Goal: Task Accomplishment & Management: Use online tool/utility

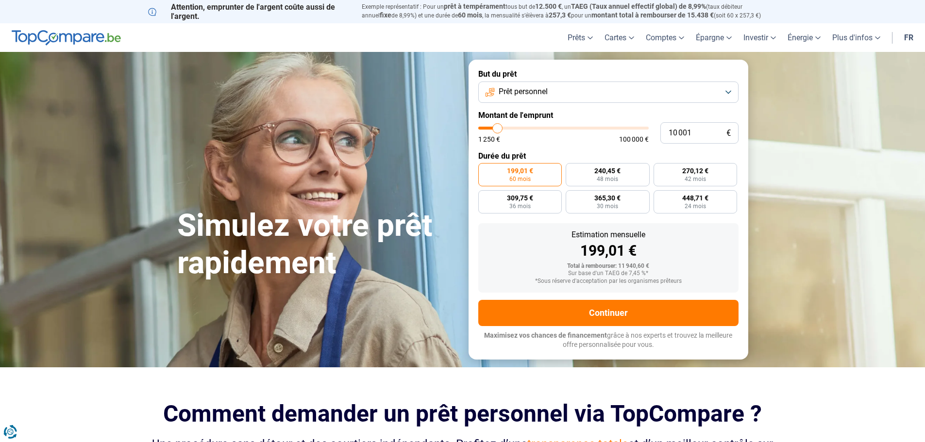
click at [552, 88] on button "Prêt personnel" at bounding box center [608, 92] width 260 height 21
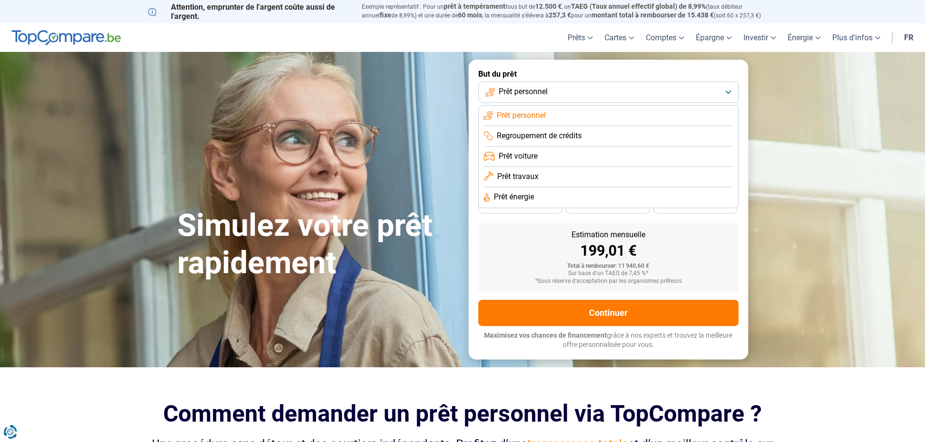
click at [556, 140] on span "Regroupement de crédits" at bounding box center [539, 136] width 85 height 11
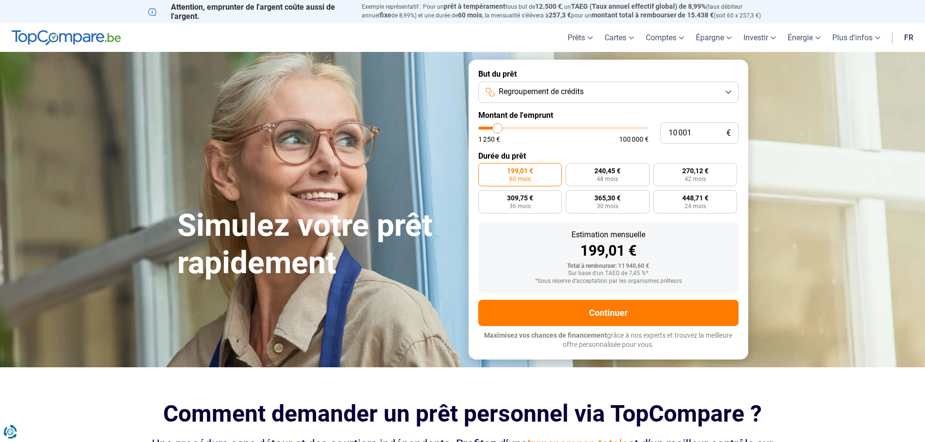
type input "14 500"
type input "14500"
type input "23 000"
type input "23000"
type input "31 750"
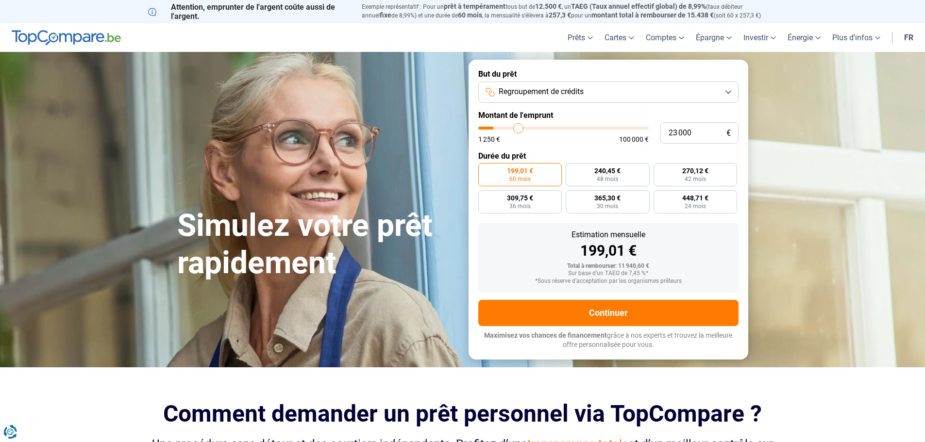
type input "31750"
type input "43 750"
type input "43750"
type input "57 000"
type input "57000"
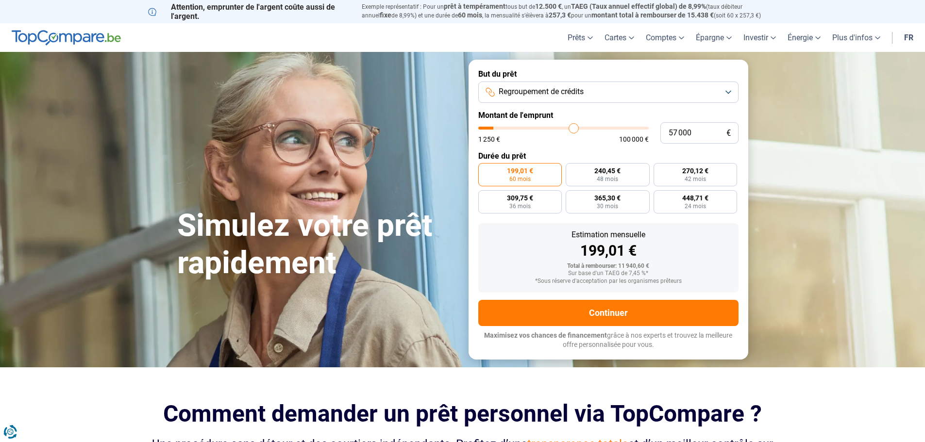
type input "69 250"
type input "69250"
type input "82 750"
type input "82750"
type input "88 000"
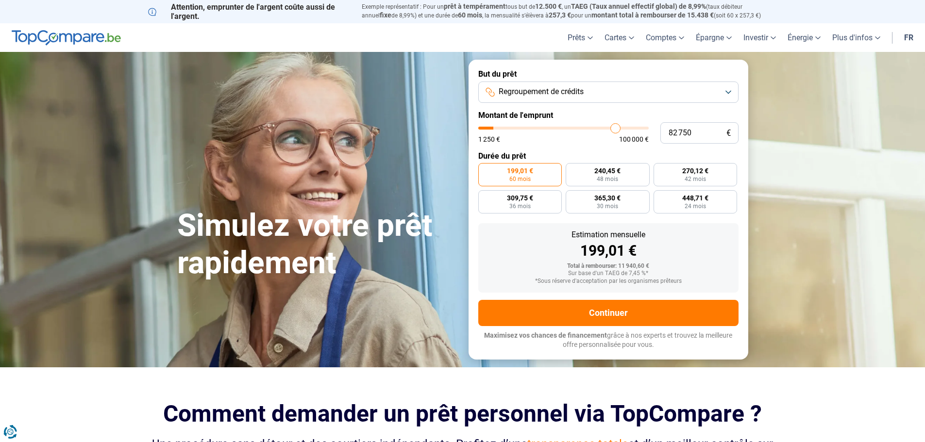
type input "88000"
type input "90 250"
type input "90250"
type input "91 000"
type input "91000"
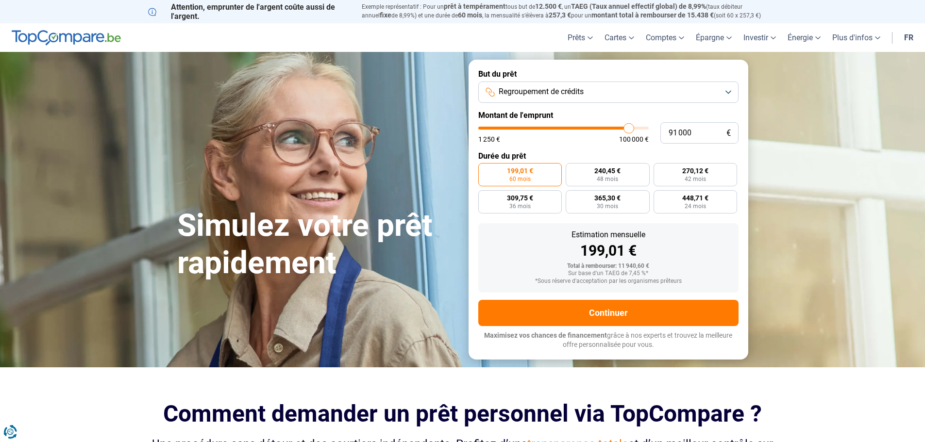
type input "91 250"
type input "91250"
type input "93 000"
type input "93000"
type input "94 750"
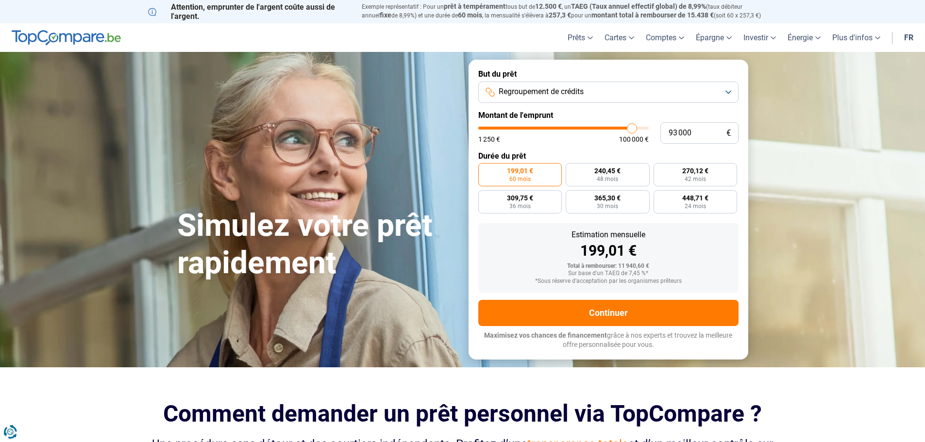
type input "94750"
type input "97 250"
type input "97250"
type input "100 000"
type input "100000"
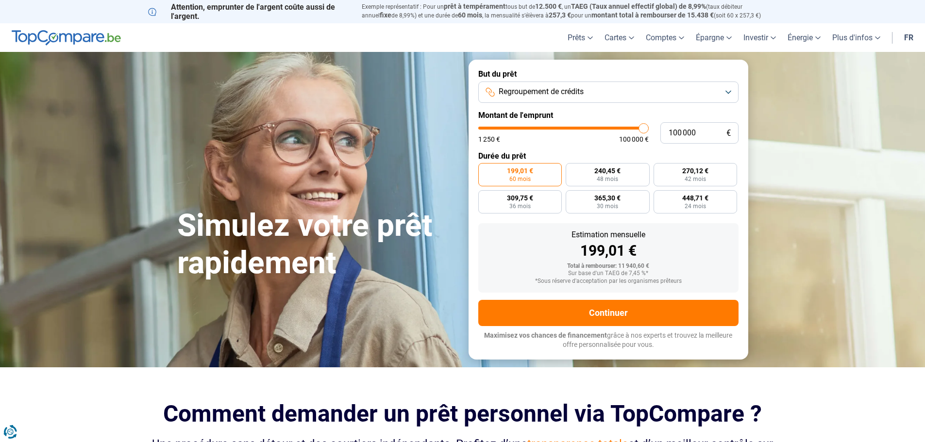
type input "99 500"
type input "99500"
type input "99 250"
type input "99250"
type input "98 750"
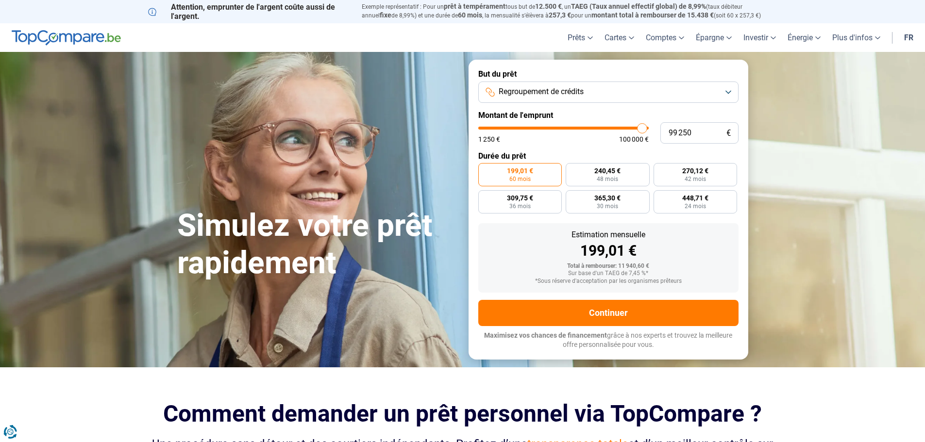
type input "98750"
type input "98 500"
type input "98500"
type input "98 000"
type input "98000"
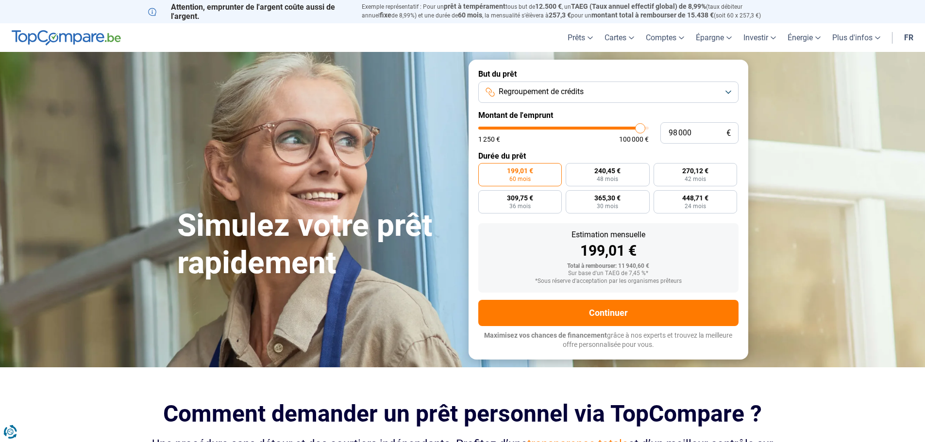
type input "97 750"
type input "97750"
type input "97 500"
type input "97500"
type input "97 250"
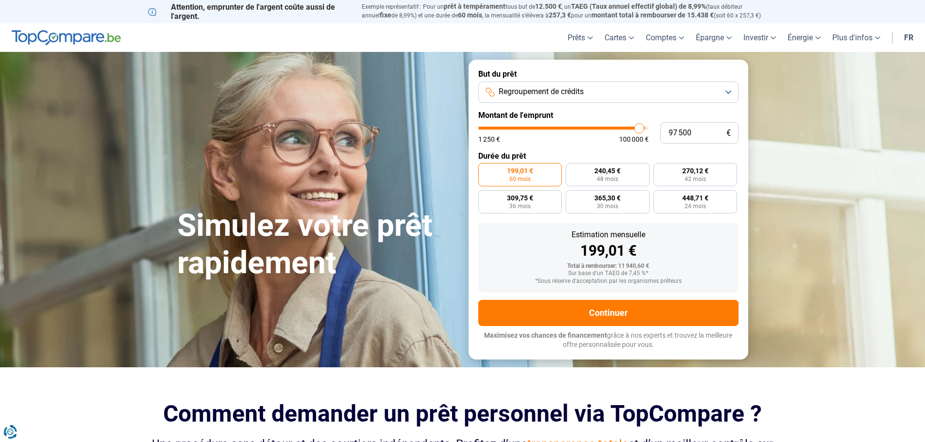
type input "97250"
type input "97 750"
type input "97750"
type input "98 000"
type input "98000"
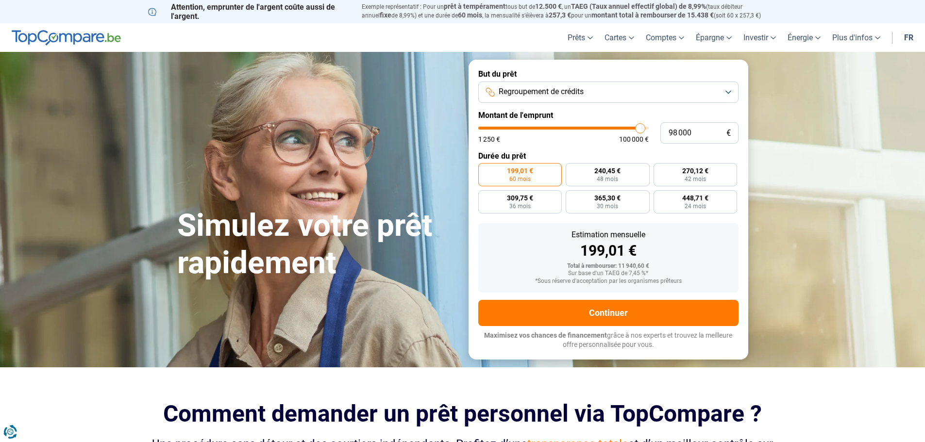
type input "98 500"
type input "98500"
type input "98 750"
type input "98750"
type input "99 000"
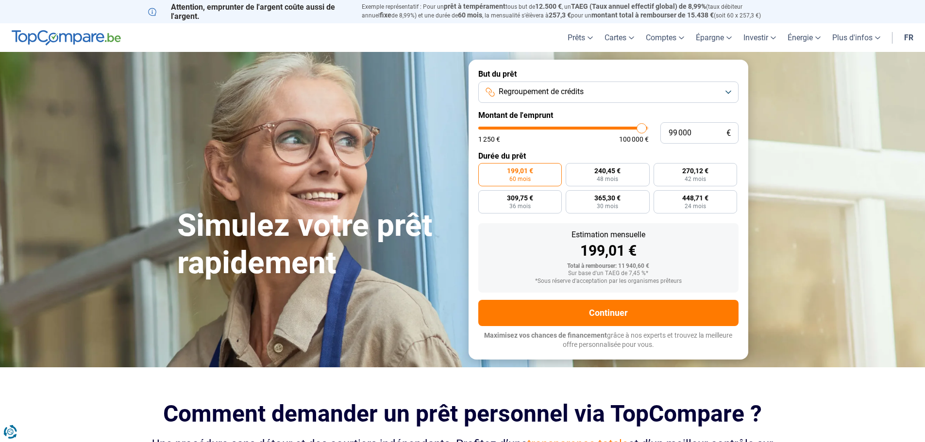
drag, startPoint x: 500, startPoint y: 128, endPoint x: 642, endPoint y: 128, distance: 141.8
type input "99000"
click at [642, 128] on input "range" at bounding box center [563, 128] width 170 height 3
radio input "false"
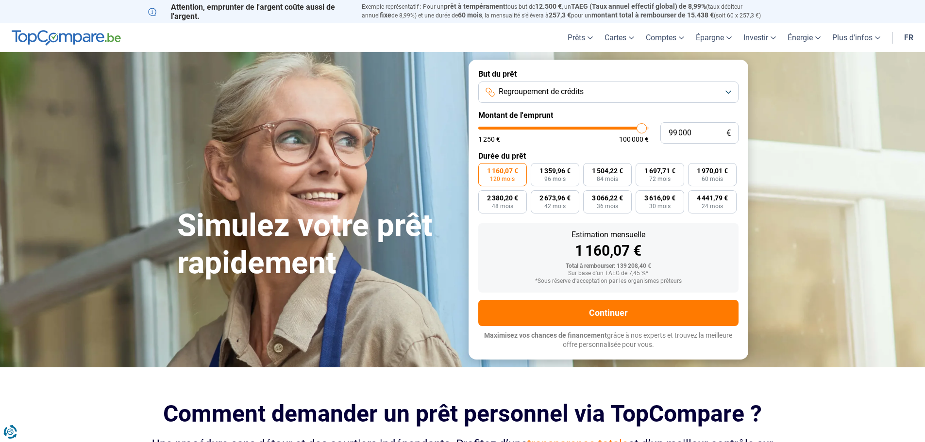
click at [588, 95] on button "Regroupement de crédits" at bounding box center [608, 92] width 260 height 21
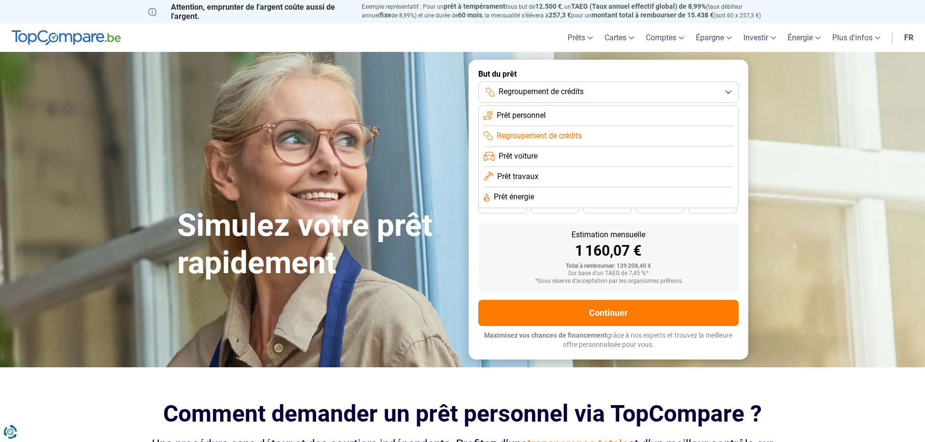
click at [553, 177] on li "Prêt travaux" at bounding box center [609, 177] width 250 height 20
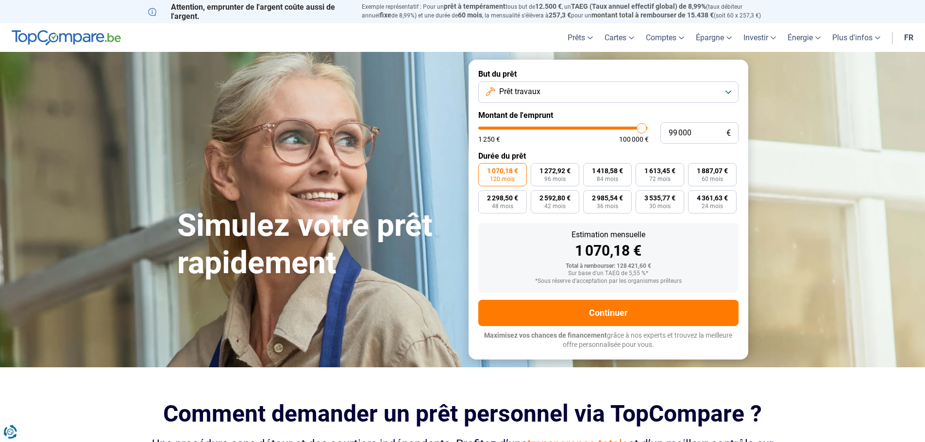
type input "94 750"
type input "94750"
type input "86 000"
type input "86000"
type input "71 250"
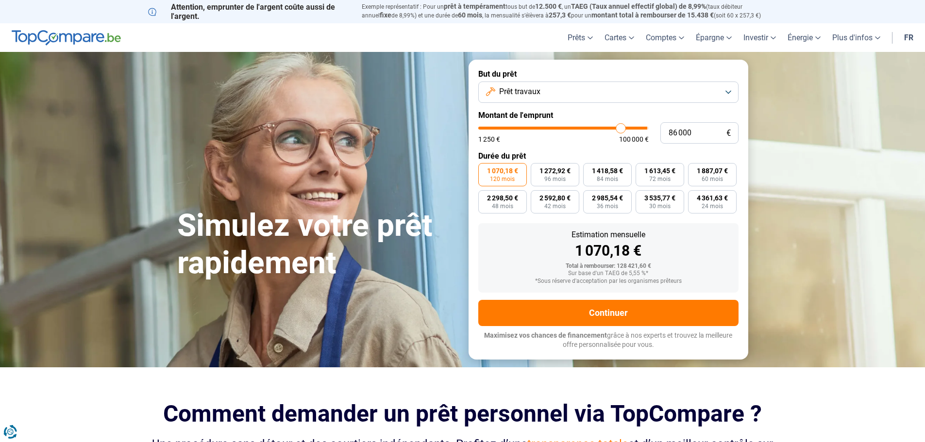
type input "71250"
type input "52 500"
type input "52500"
type input "35 250"
type input "35250"
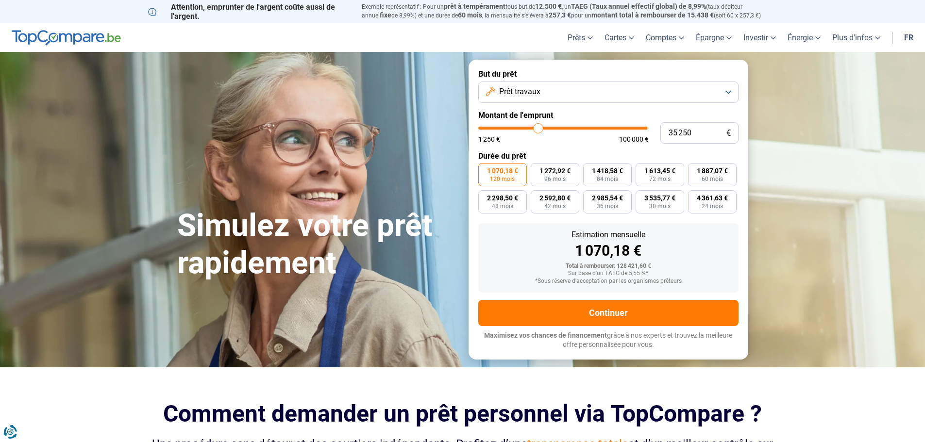
type input "23 750"
type input "23750"
type input "17 500"
type input "17500"
type input "14 500"
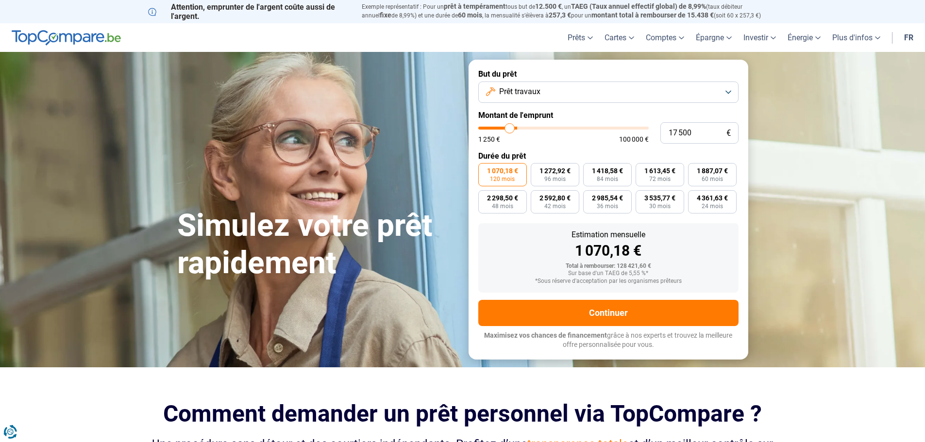
type input "14500"
type input "14 000"
type input "14000"
type input "13 500"
type input "13500"
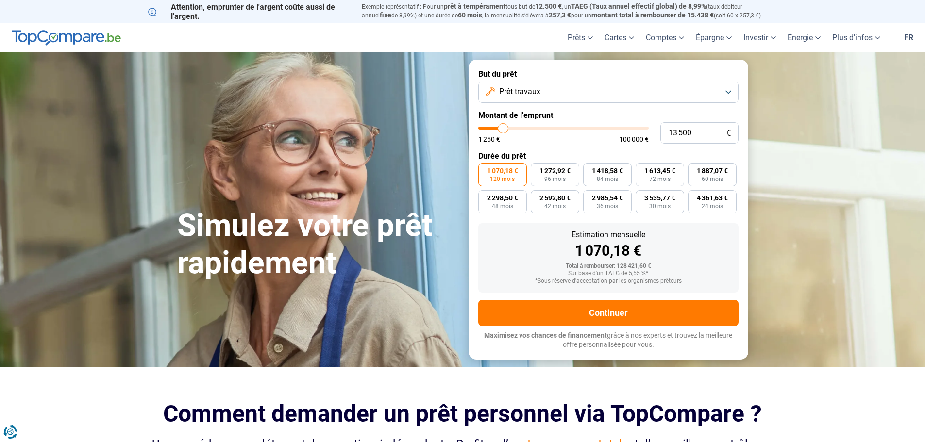
type input "14 250"
type input "14250"
type input "15 500"
type input "15500"
type input "17 250"
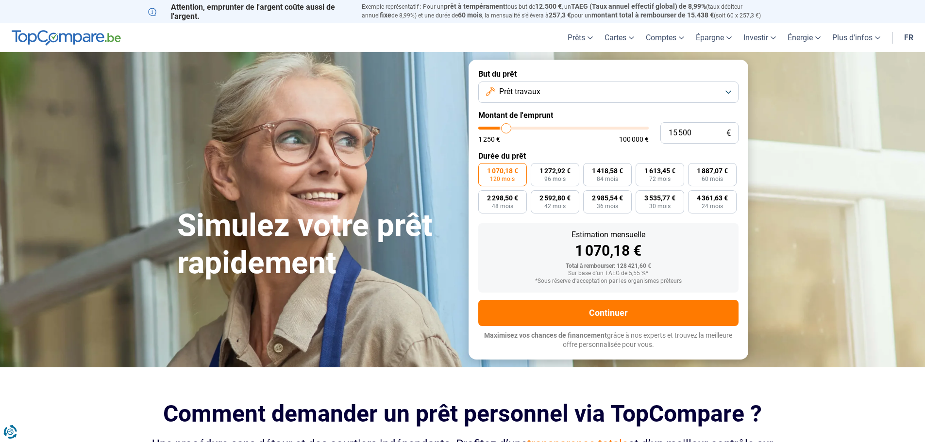
type input "17250"
type input "19 250"
type input "19250"
type input "21 500"
type input "21500"
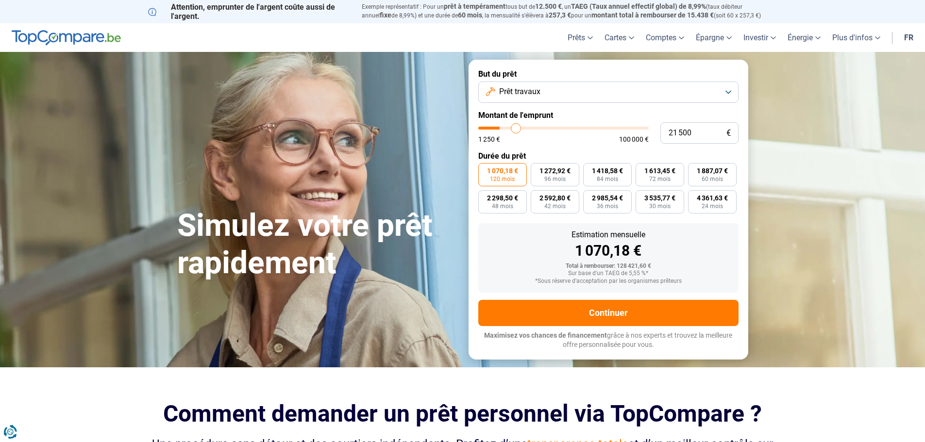
type input "22 750"
type input "22750"
type input "25 750"
type input "25750"
type input "27 250"
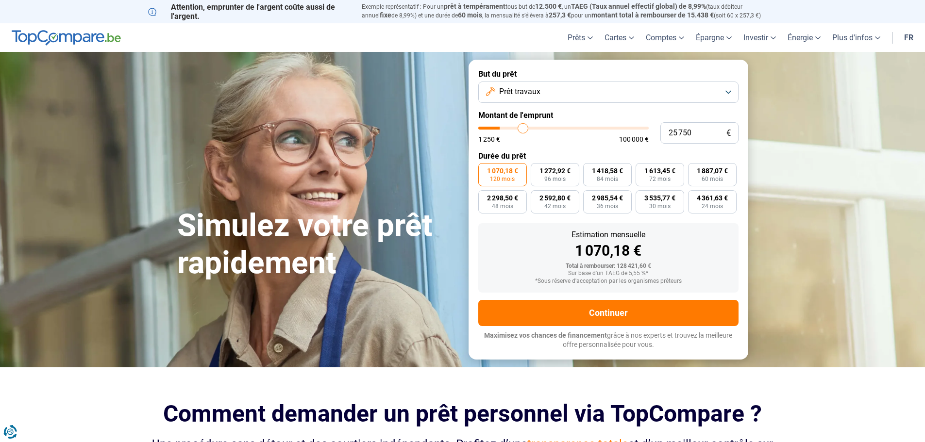
type input "27250"
type input "29 250"
type input "29250"
type input "31 000"
type input "31000"
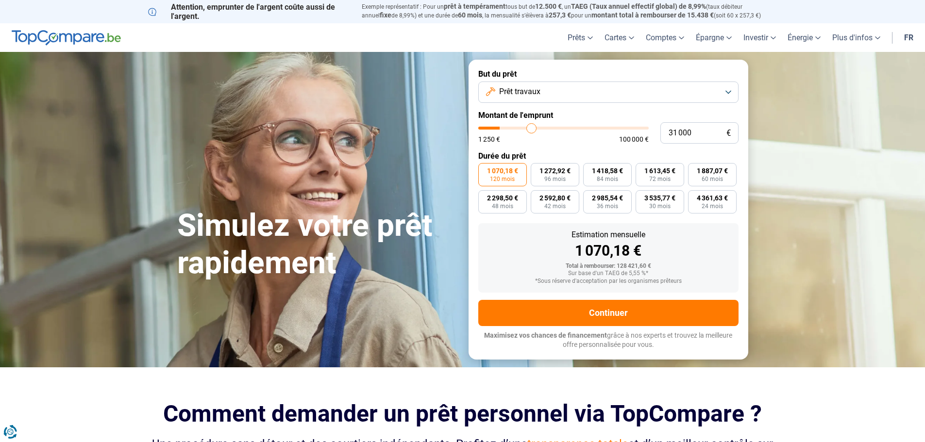
type input "32 000"
type input "32000"
type input "32 500"
type input "32500"
type input "32 750"
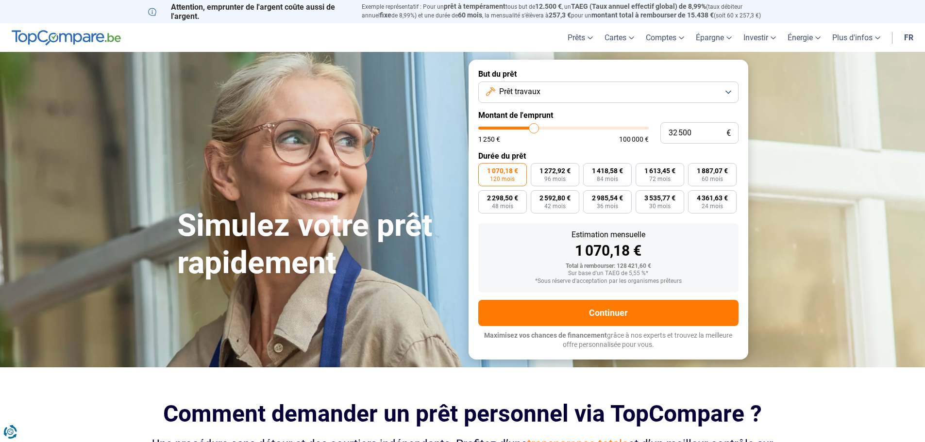
type input "32750"
type input "33 250"
type input "33250"
type input "33 500"
type input "33500"
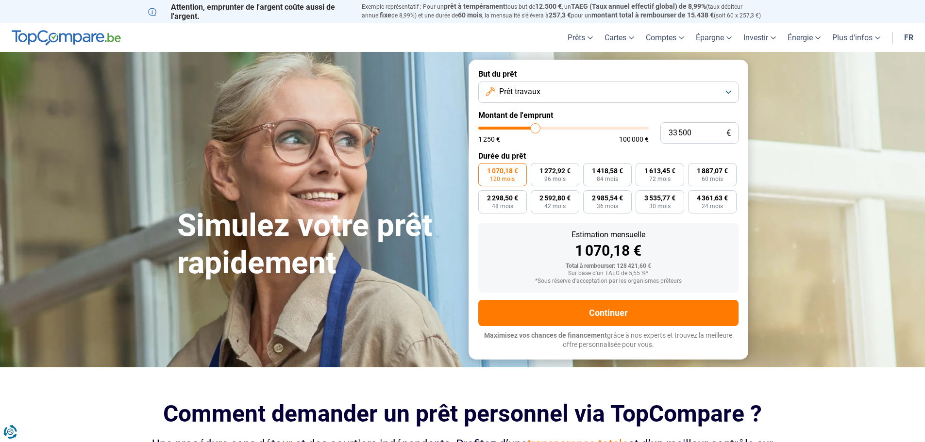
type input "33 750"
type input "33750"
type input "34 000"
type input "34000"
type input "34 250"
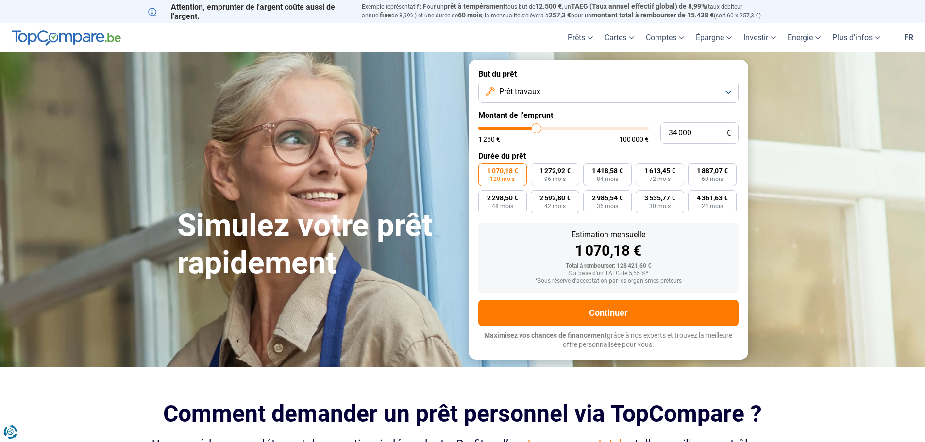
type input "34250"
type input "35 250"
type input "35250"
type input "36 750"
type input "36750"
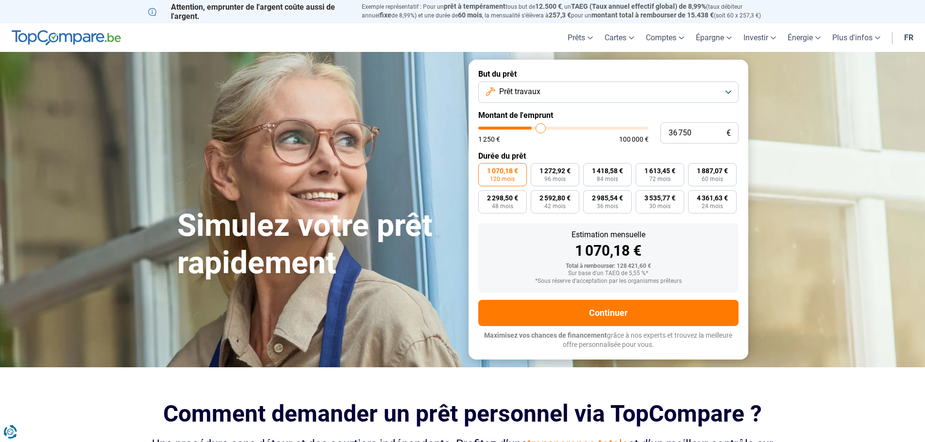
type input "38 250"
type input "38250"
type input "38 500"
type input "38500"
type input "38 750"
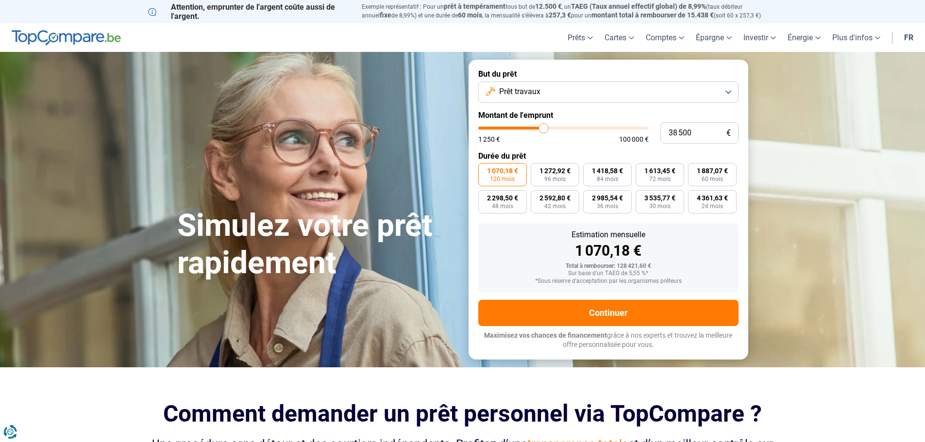
type input "38750"
type input "39 750"
type input "39750"
type input "40 000"
type input "40000"
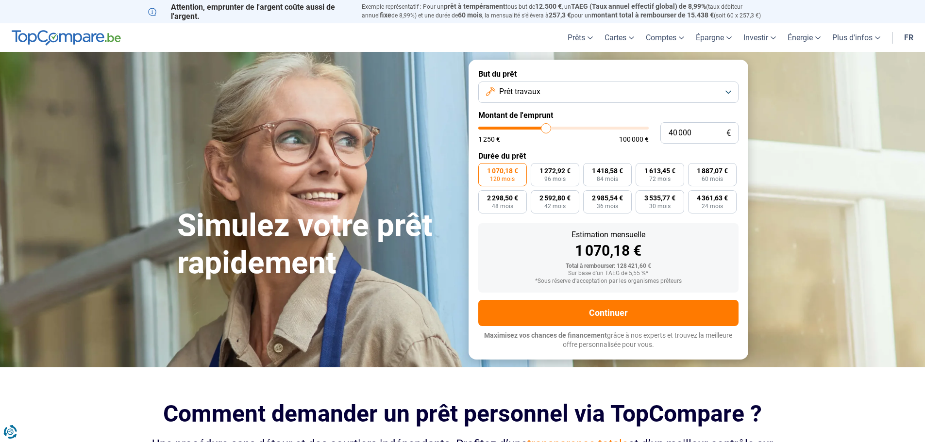
type input "41 250"
type input "41250"
type input "42 000"
type input "42000"
type input "42 250"
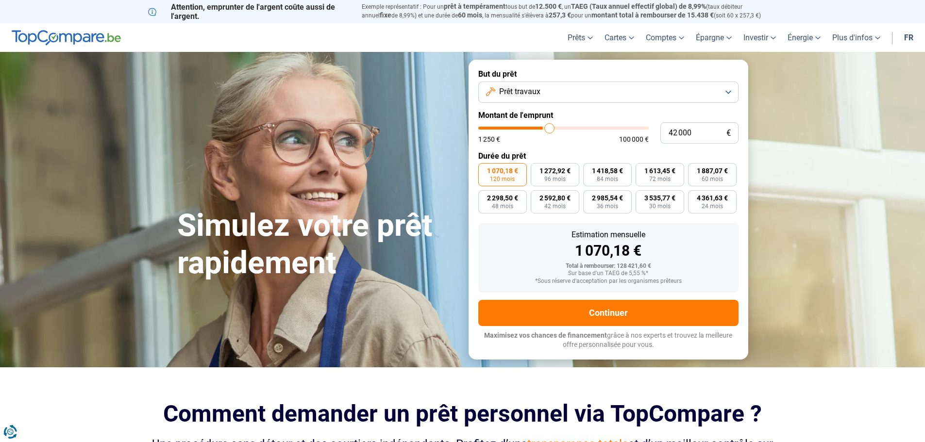
type input "42250"
type input "42 500"
type input "42500"
type input "42 750"
type input "42750"
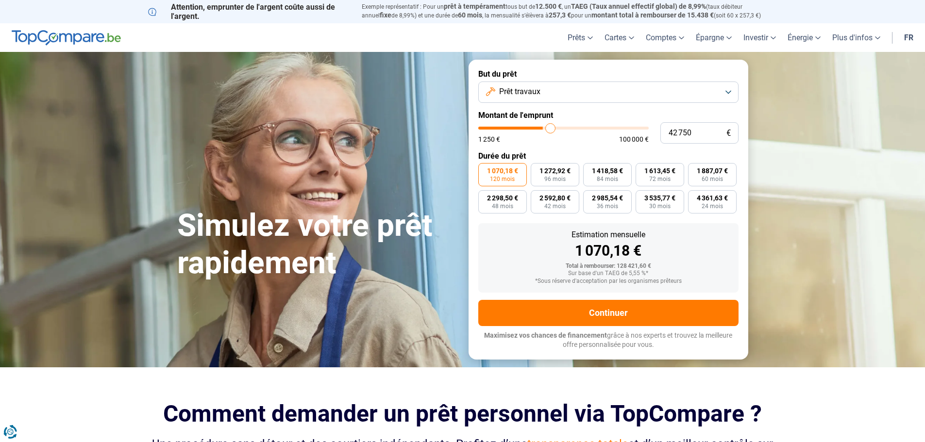
type input "43 000"
type input "43000"
type input "43 500"
type input "43500"
type input "43 750"
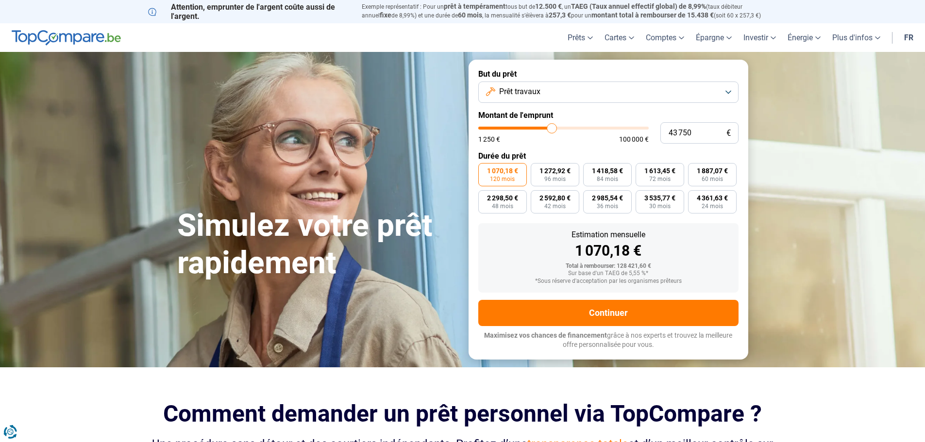
type input "43750"
type input "44 500"
type input "44500"
type input "45 250"
type input "45250"
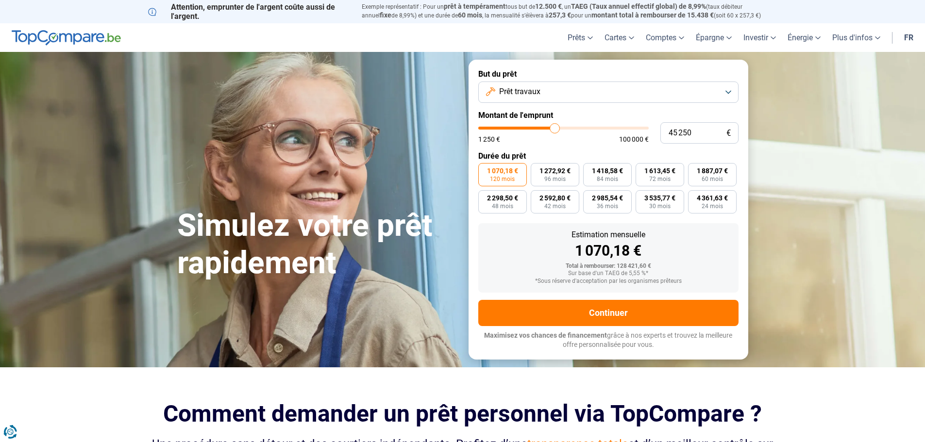
type input "45 750"
type input "45750"
type input "46 500"
type input "46500"
type input "47 000"
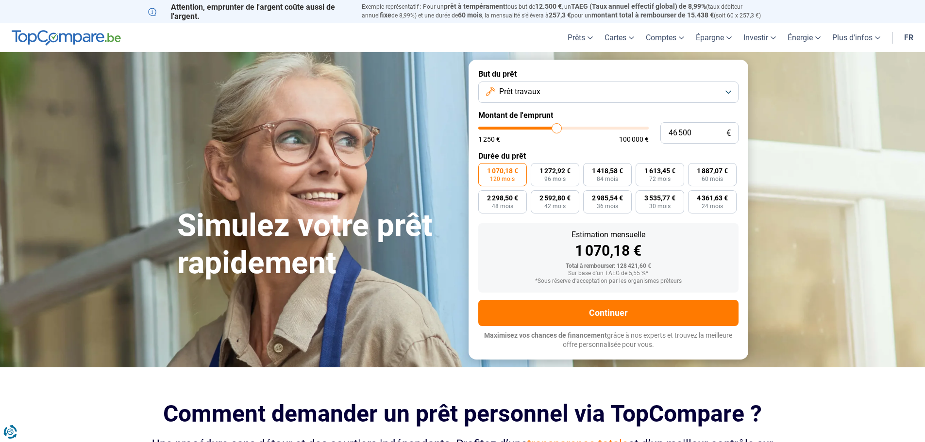
type input "47000"
type input "47 250"
type input "47250"
type input "47 500"
type input "47500"
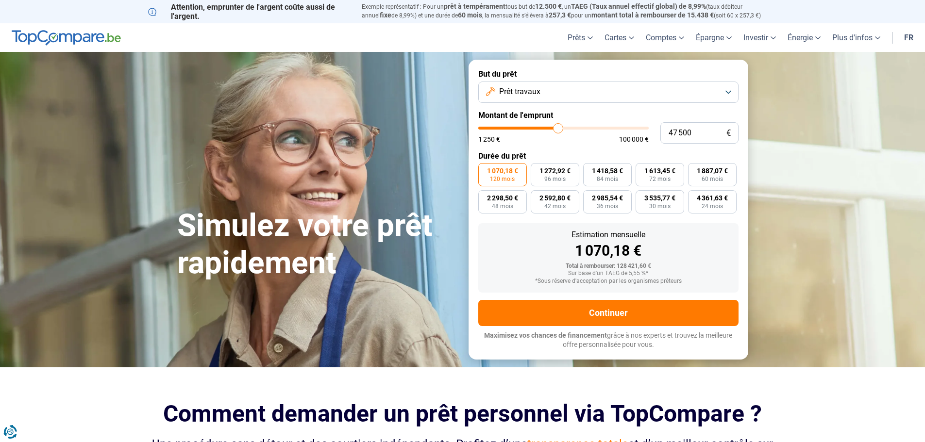
type input "48 250"
type input "48250"
type input "48 500"
type input "48500"
type input "48 750"
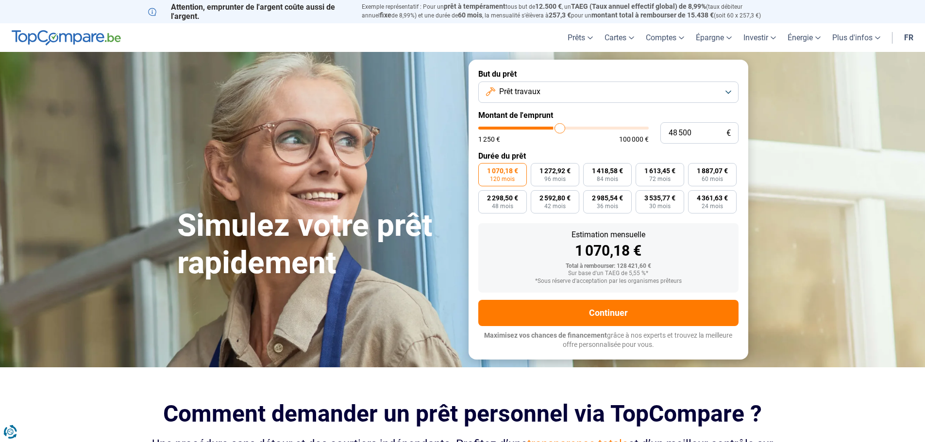
type input "48750"
type input "49 000"
type input "49000"
type input "49 500"
type input "49500"
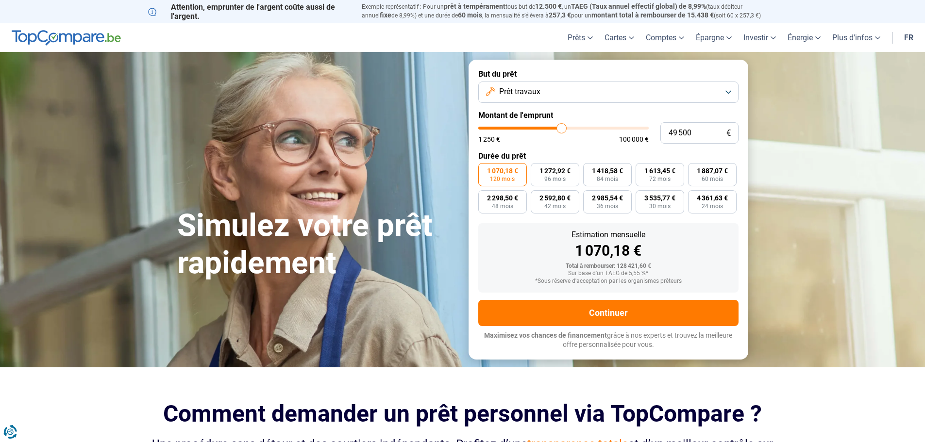
type input "49 750"
type input "49750"
type input "50 000"
drag, startPoint x: 635, startPoint y: 130, endPoint x: 562, endPoint y: 143, distance: 73.6
type input "50000"
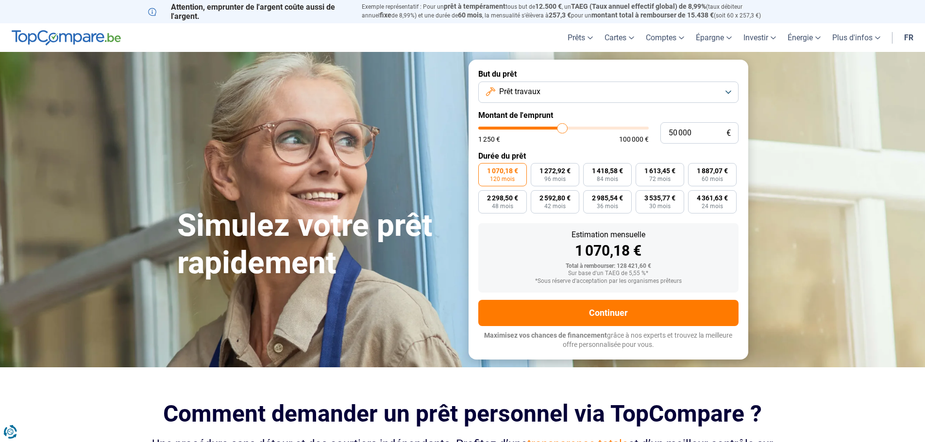
click at [562, 130] on input "range" at bounding box center [563, 128] width 170 height 3
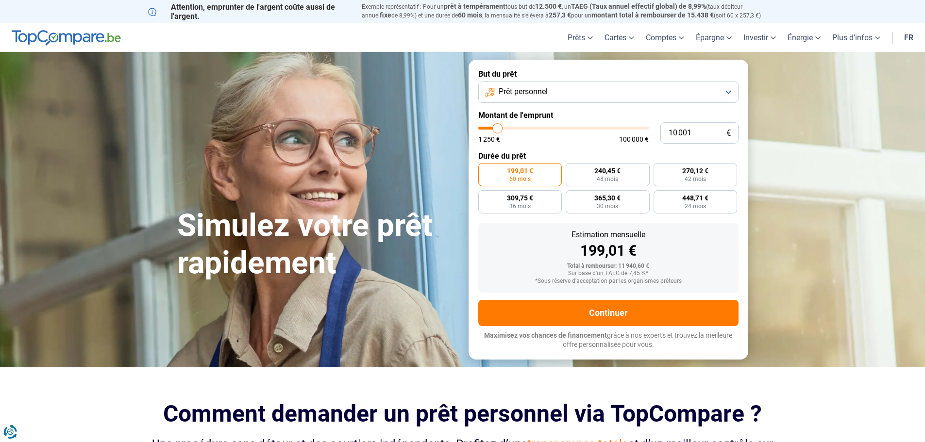
click at [535, 76] on label "But du prêt" at bounding box center [608, 73] width 260 height 9
click at [535, 91] on span "Prêt personnel" at bounding box center [523, 91] width 49 height 11
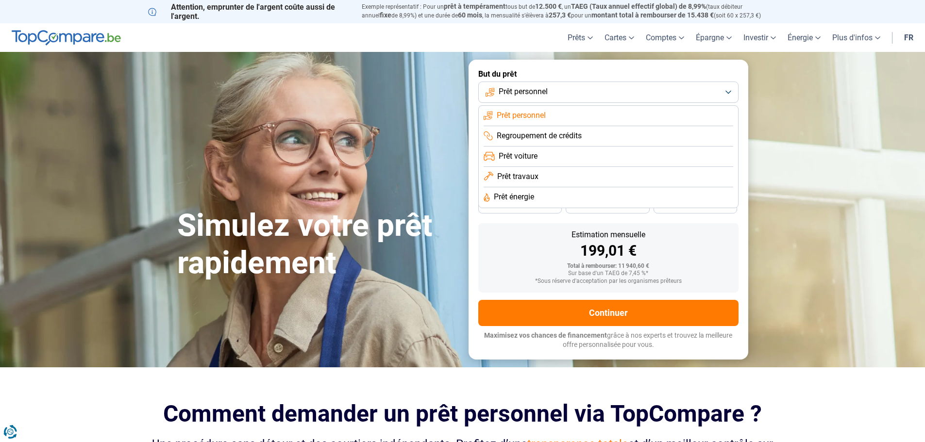
click at [535, 91] on span "Prêt personnel" at bounding box center [523, 91] width 49 height 11
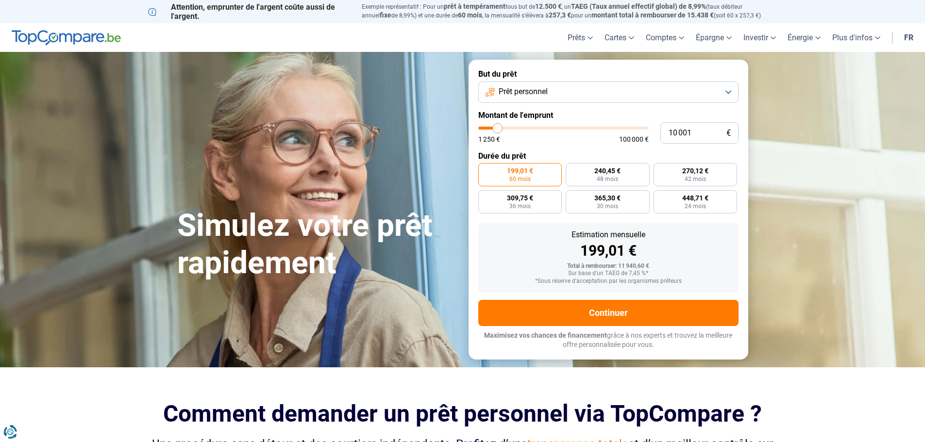
click at [535, 91] on span "Prêt personnel" at bounding box center [523, 91] width 49 height 11
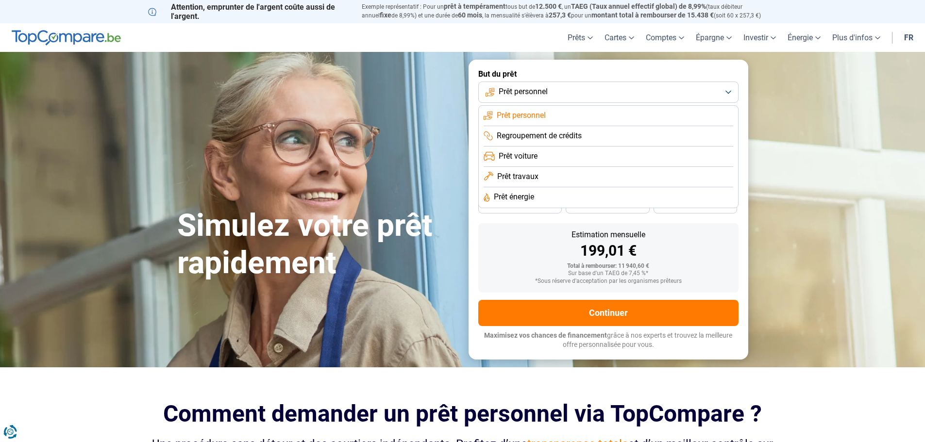
click at [535, 91] on span "Prêt personnel" at bounding box center [523, 91] width 49 height 11
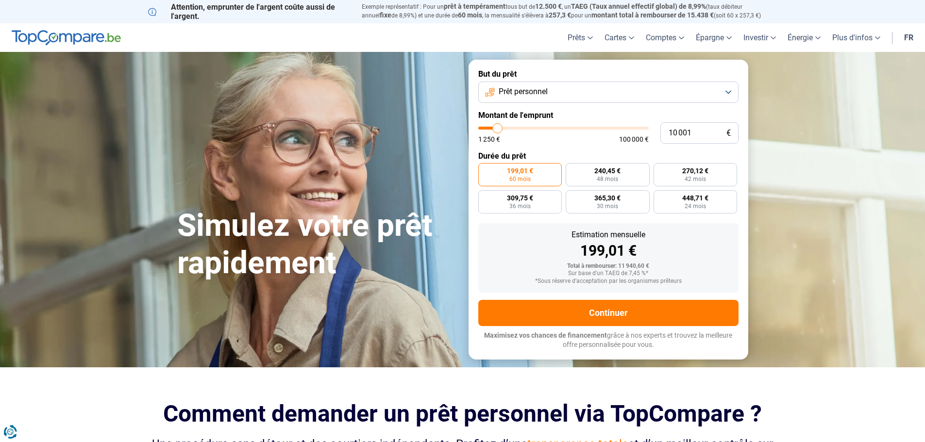
type input "10 500"
type input "10500"
type input "11 250"
type input "11250"
type input "12 500"
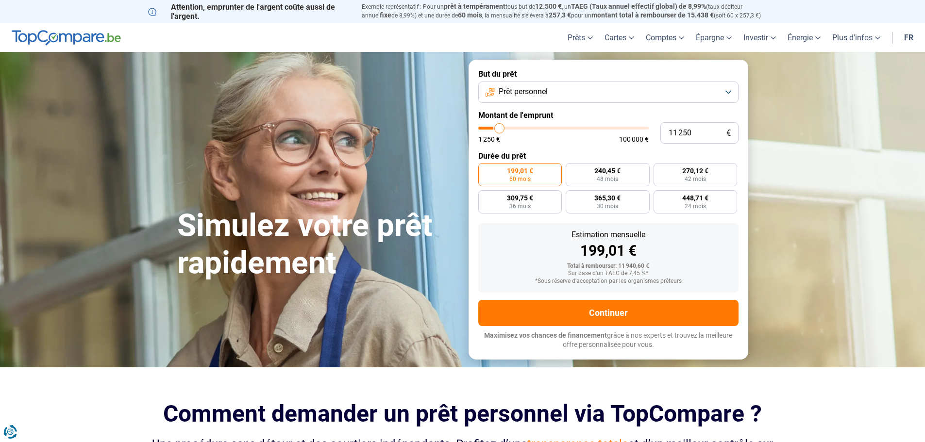
type input "12500"
type input "13 000"
type input "13000"
type input "13 250"
type input "13250"
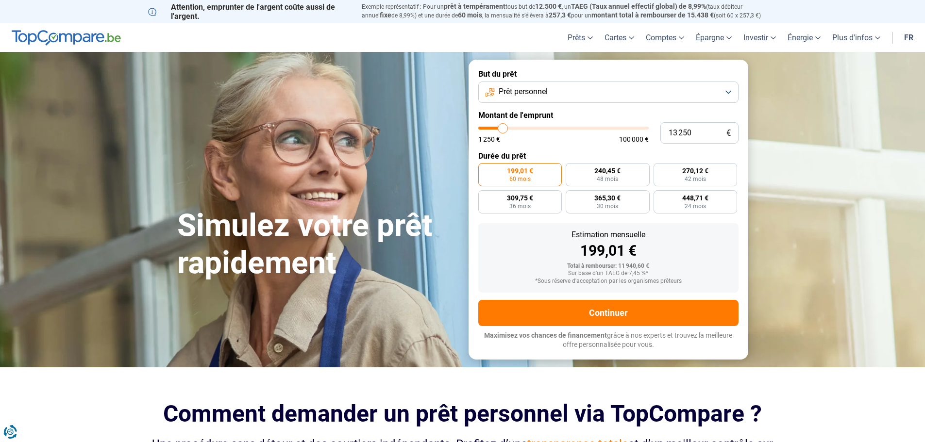
type input "14 000"
type input "14000"
type input "14 250"
type input "14250"
type input "14 750"
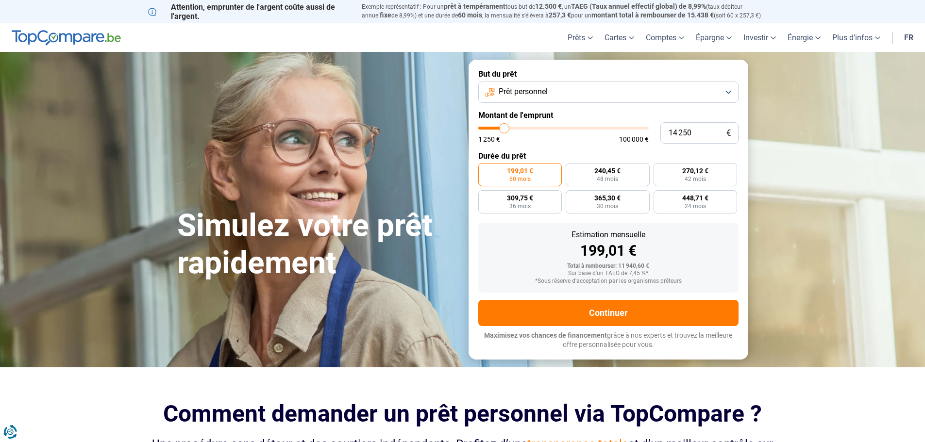
type input "14750"
type input "15 000"
type input "15000"
type input "15 750"
type input "15750"
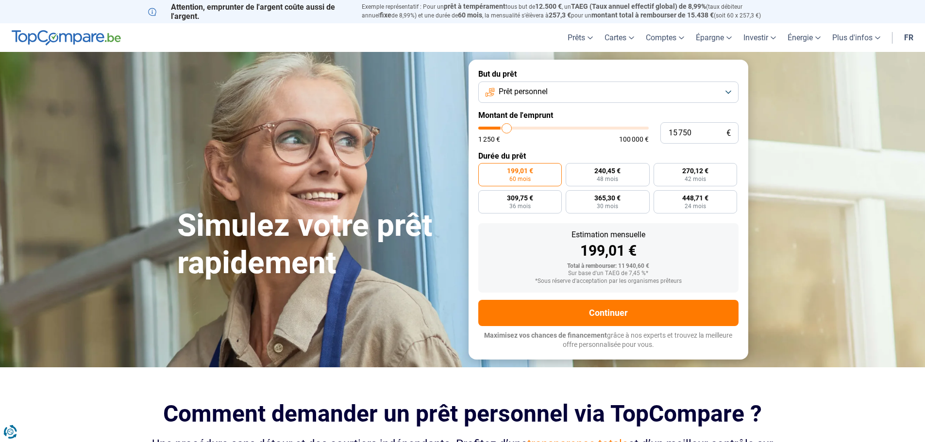
type input "16 000"
type input "16000"
type input "17 000"
type input "17000"
type input "17 500"
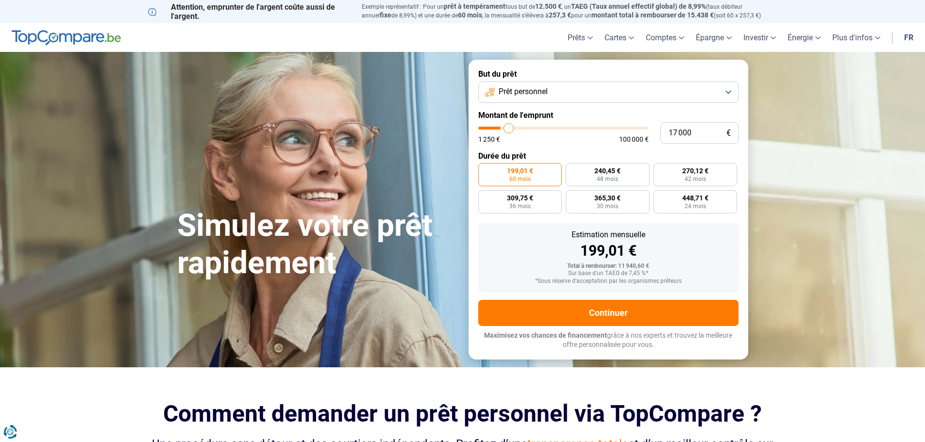
type input "17500"
type input "18 500"
type input "18500"
type input "19 250"
type input "19250"
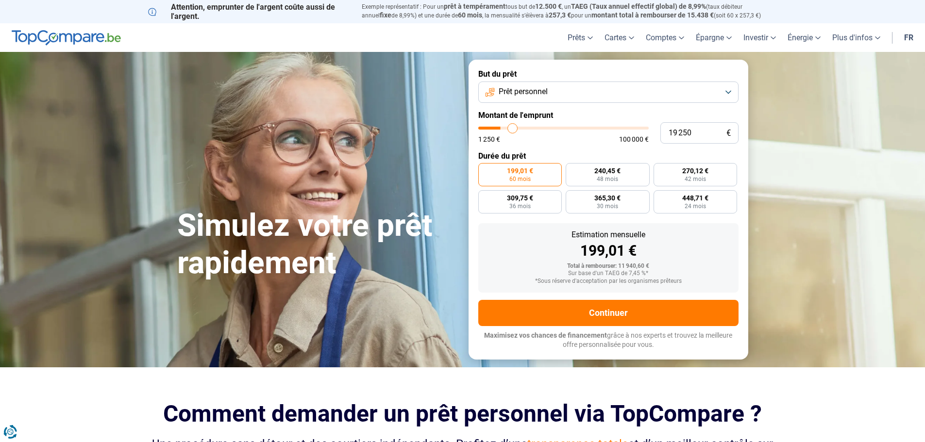
type input "20 000"
type input "20000"
type input "20 250"
type input "20250"
type input "20 500"
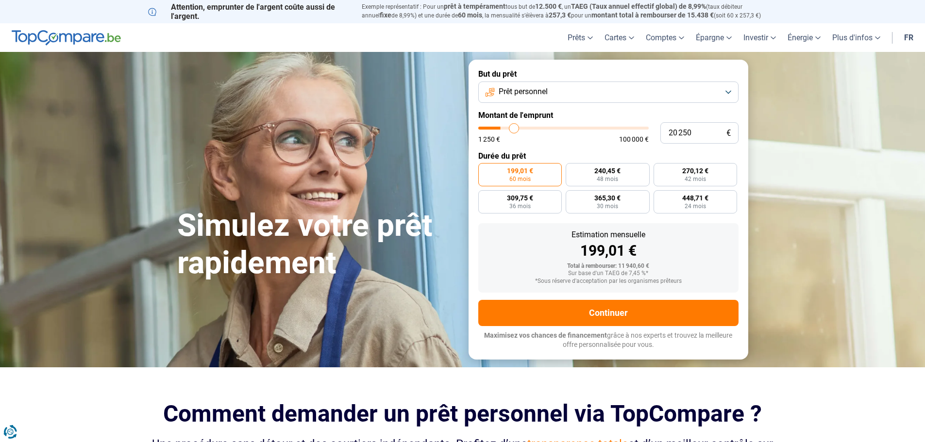
type input "20500"
type input "20 750"
type input "20750"
type input "21 500"
type input "21500"
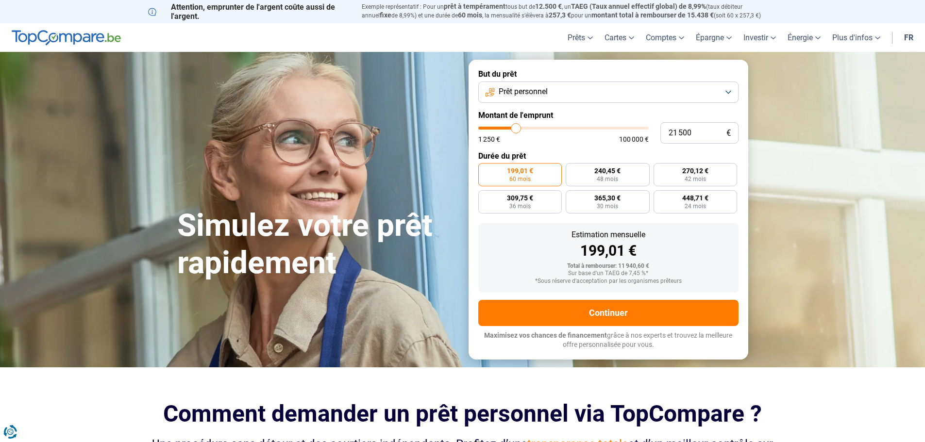
type input "21 750"
type input "21750"
type input "22 000"
type input "22000"
type input "22 250"
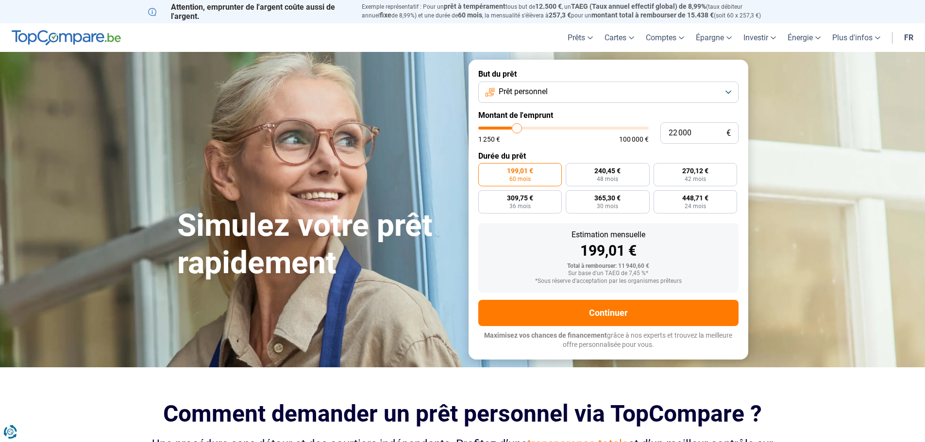
type input "22250"
type input "23 000"
type input "23000"
type input "24 250"
type input "24250"
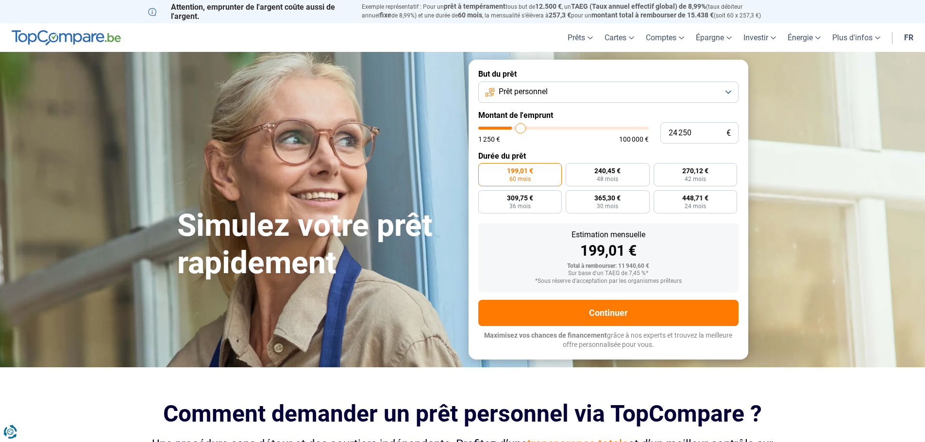
type input "25 250"
type input "25250"
type input "26 500"
type input "26500"
type input "27 500"
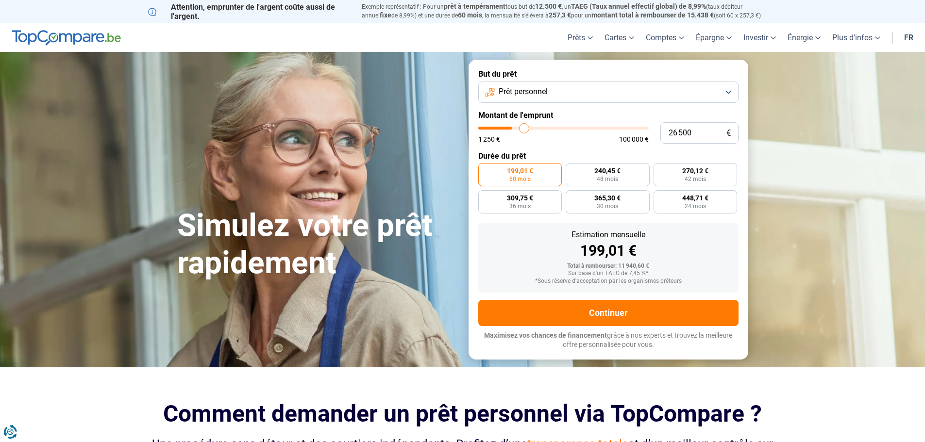
type input "27500"
type input "28 000"
type input "28000"
type input "28 250"
type input "28250"
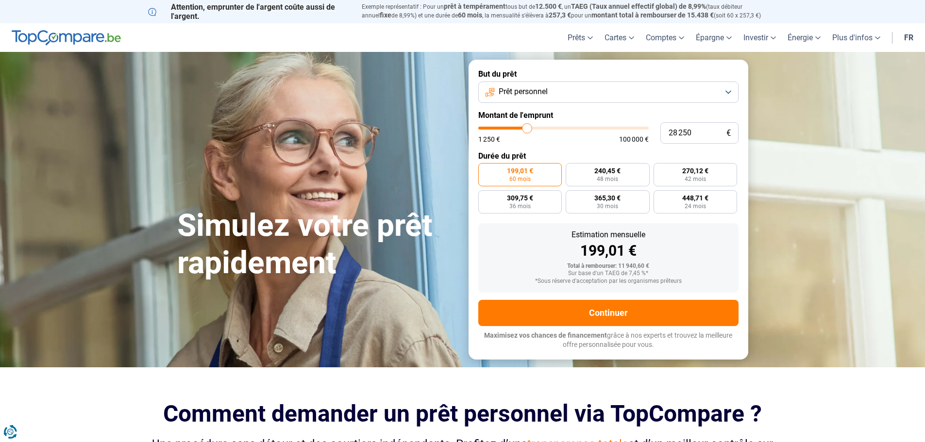
type input "29 000"
type input "29000"
type input "29 250"
type input "29250"
type input "29 750"
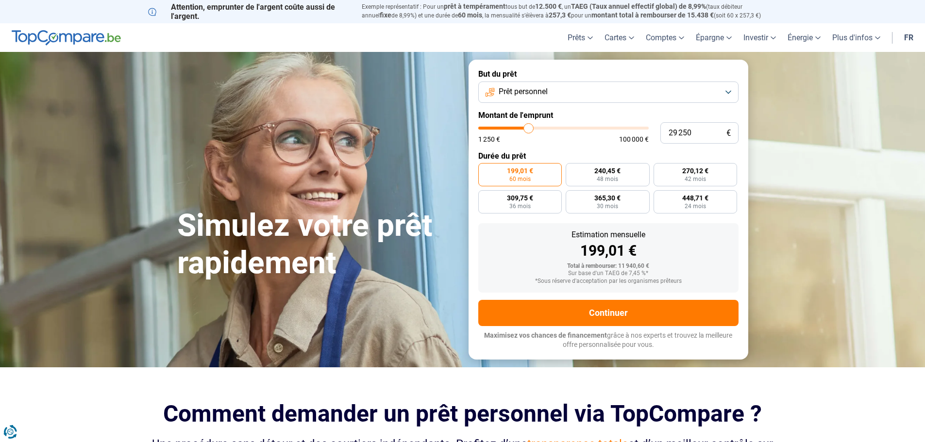
type input "29750"
type input "30 750"
type input "30750"
type input "31 000"
type input "31000"
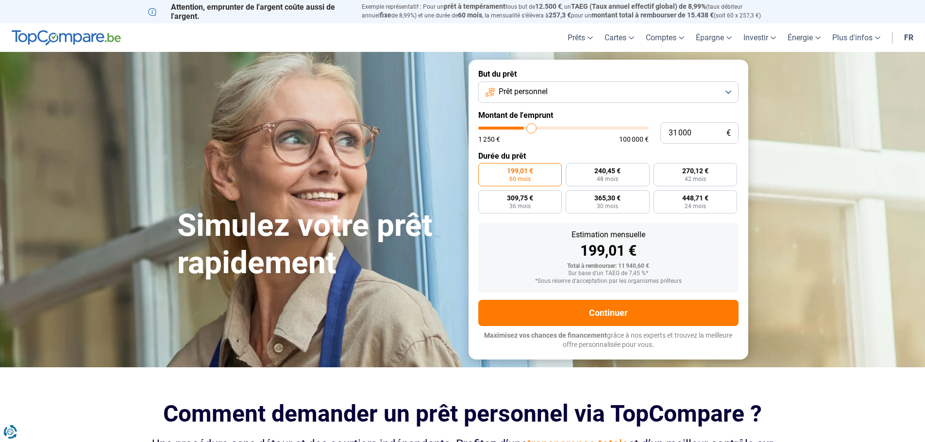
type input "31 250"
type input "31250"
type input "31 750"
type input "31750"
type input "32 000"
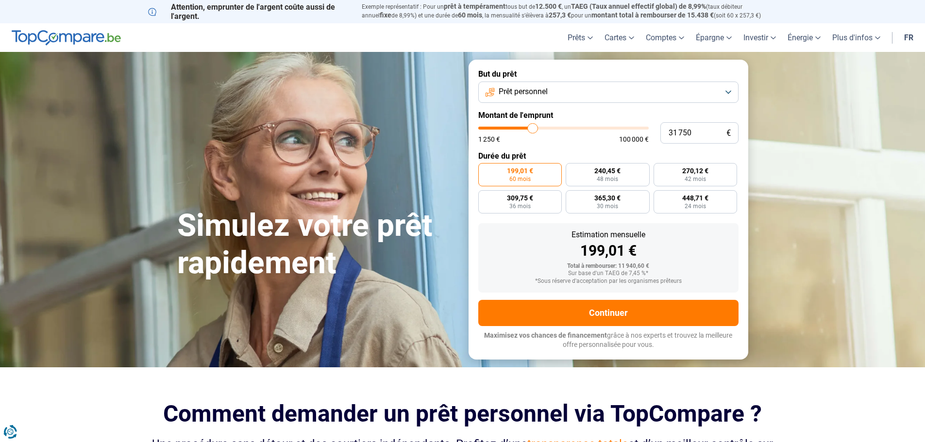
type input "32000"
type input "31 750"
type input "31750"
type input "31 250"
type input "31250"
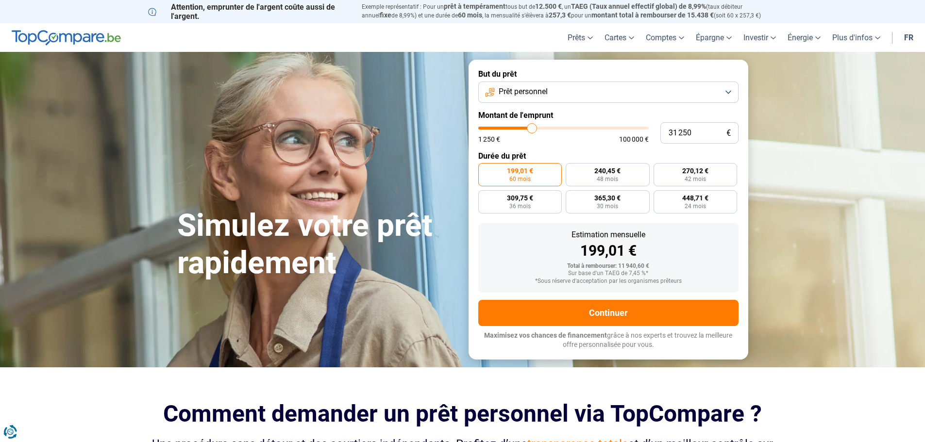
type input "31 000"
type input "31000"
type input "30 750"
type input "30750"
type input "30 500"
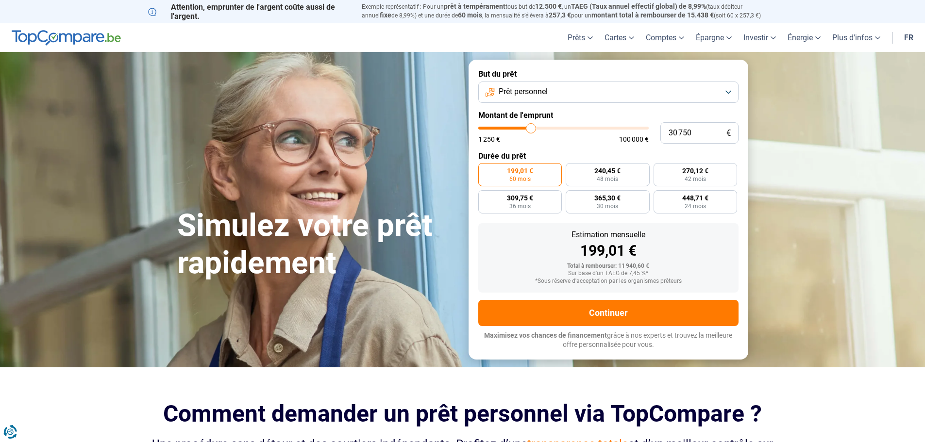
type input "30500"
type input "30 250"
type input "30250"
type input "29 750"
type input "29750"
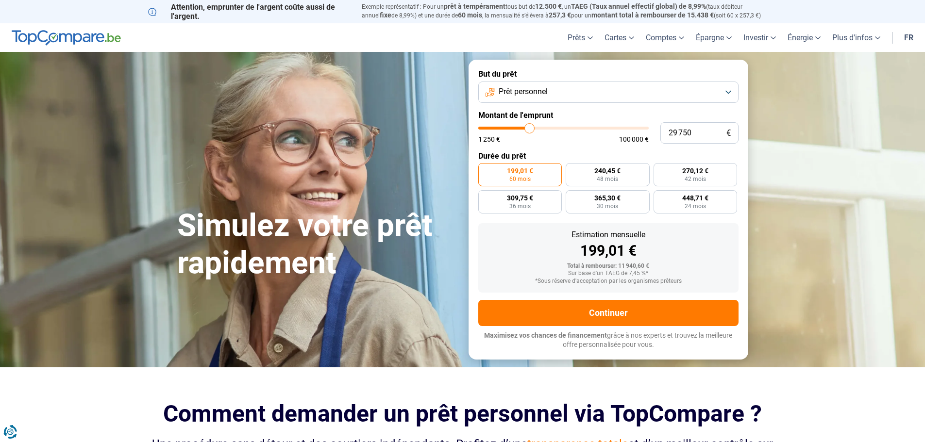
type input "30 250"
type input "30250"
type input "30 500"
type input "30500"
type input "30 750"
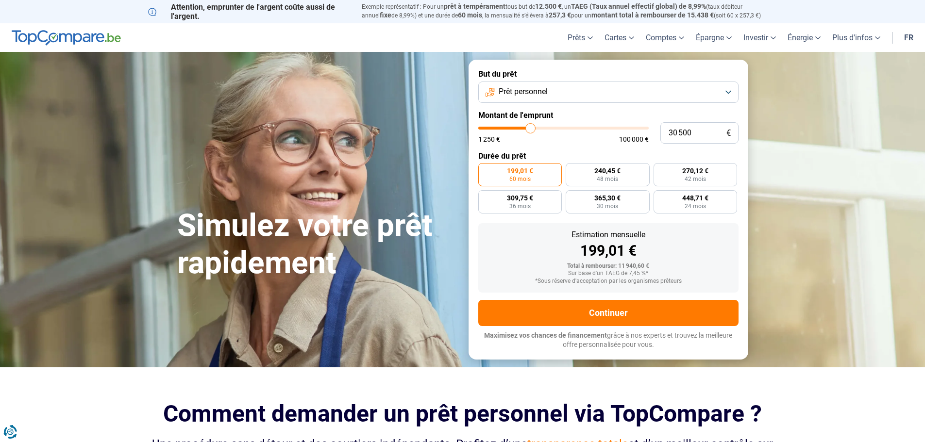
type input "30750"
type input "31 000"
type input "31000"
type input "30 750"
type input "30750"
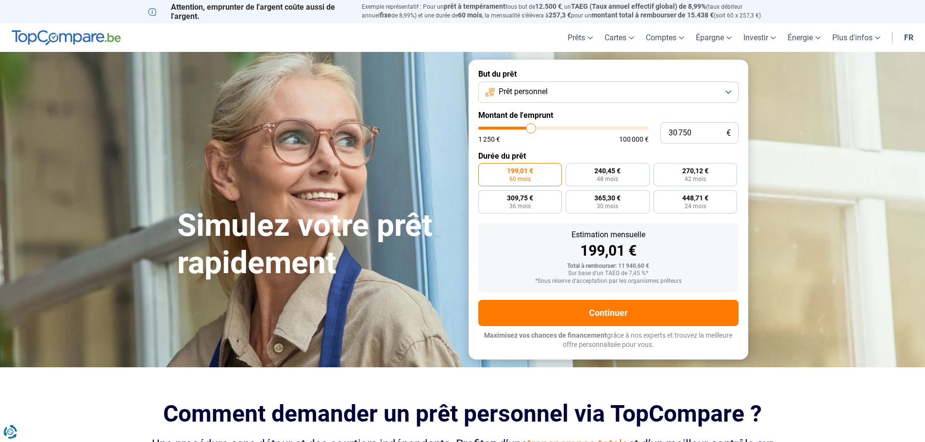
type input "30 500"
type input "30500"
type input "30 250"
type input "30250"
type input "29 750"
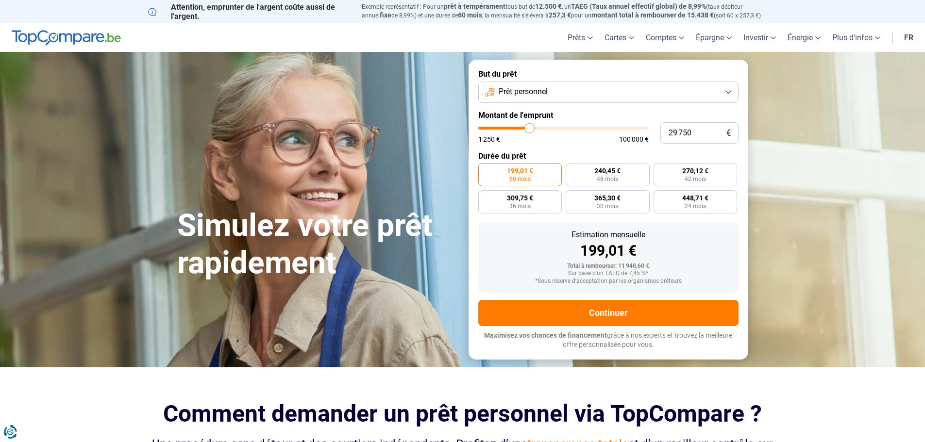
drag, startPoint x: 498, startPoint y: 127, endPoint x: 530, endPoint y: 126, distance: 31.6
type input "29750"
click at [530, 127] on input "range" at bounding box center [563, 128] width 170 height 3
radio input "false"
